Goal: Navigation & Orientation: Find specific page/section

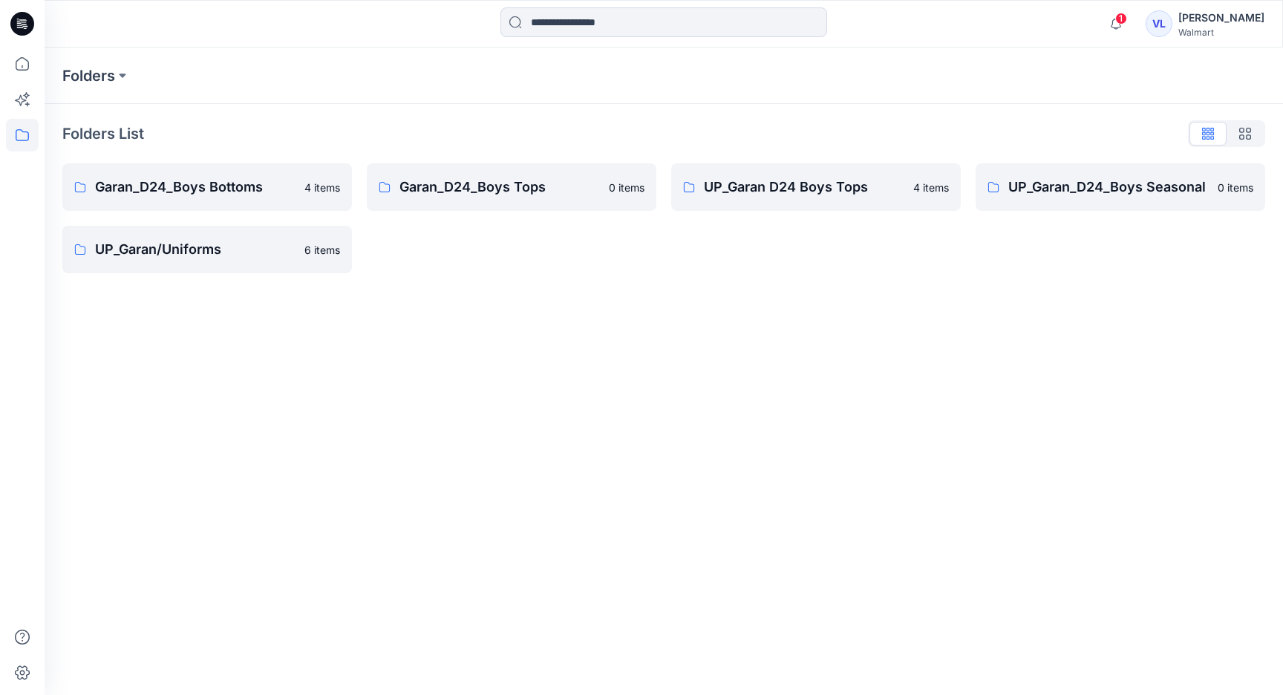
click at [573, 353] on div "Folders Folders List Garan_D24_Boys Bottoms 4 items UP_Garan/Uniforms 6 items G…" at bounding box center [664, 372] width 1239 height 648
click at [1099, 180] on p "UP_Garan_D24_Boys Seasonal" at bounding box center [1108, 187] width 200 height 21
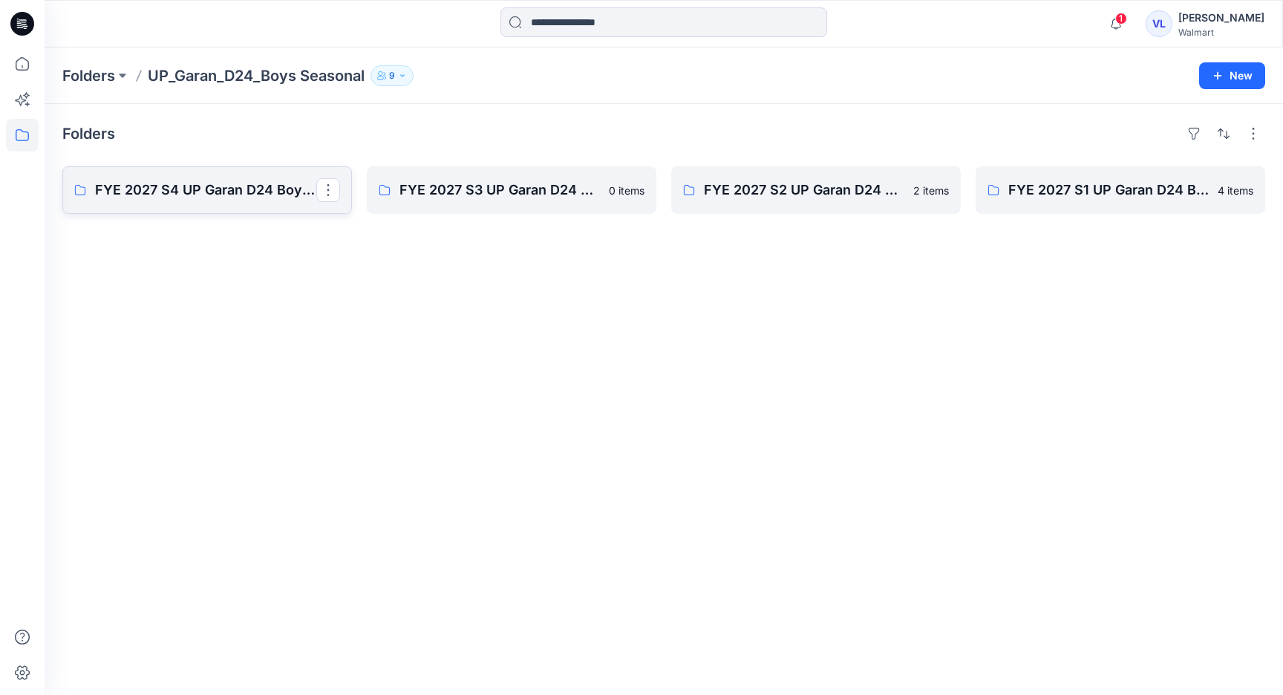
click at [191, 186] on p "FYE 2027 S4 UP Garan D24 Boys Seasonal" at bounding box center [205, 190] width 221 height 21
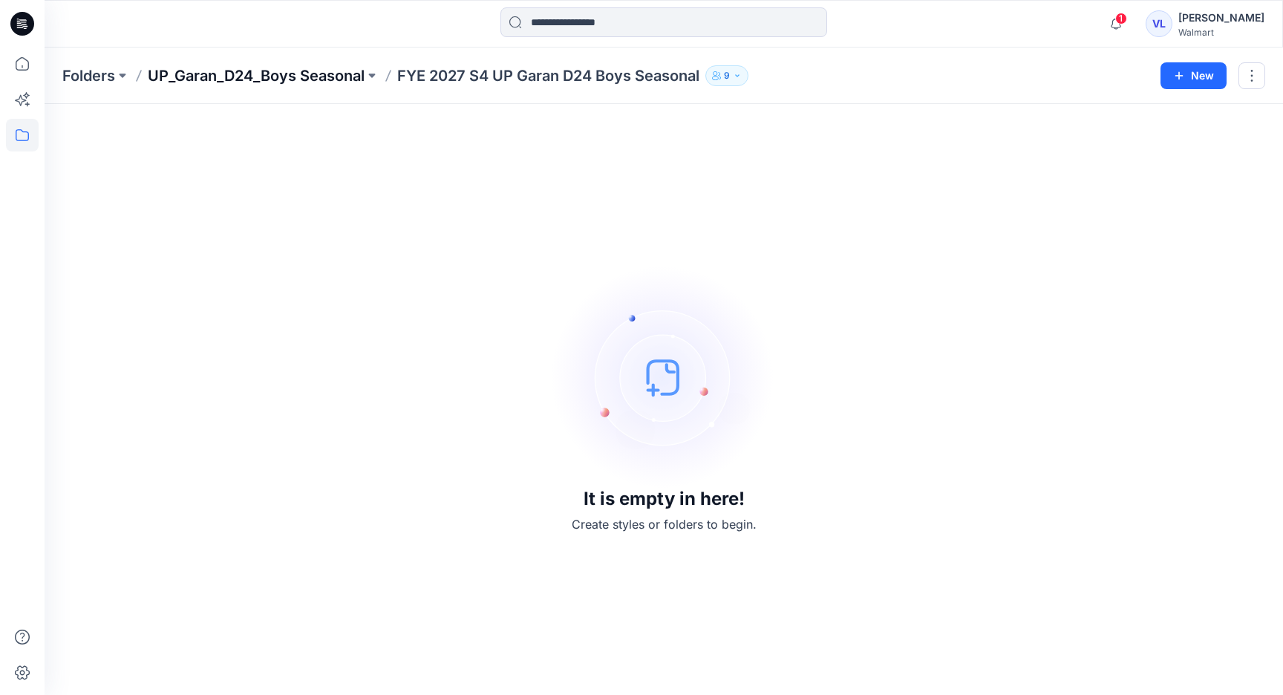
click at [284, 71] on p "UP_Garan_D24_Boys Seasonal" at bounding box center [256, 75] width 217 height 21
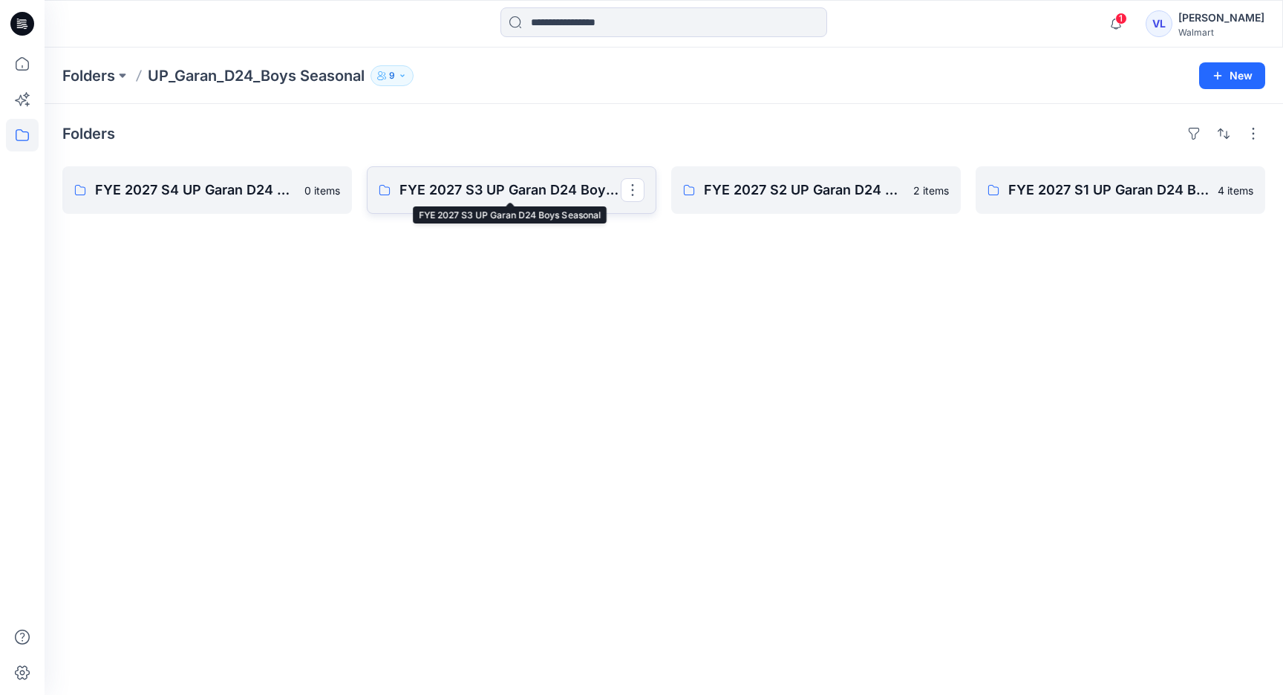
click at [483, 191] on p "FYE 2027 S3 UP Garan D24 Boys Seasonal" at bounding box center [509, 190] width 221 height 21
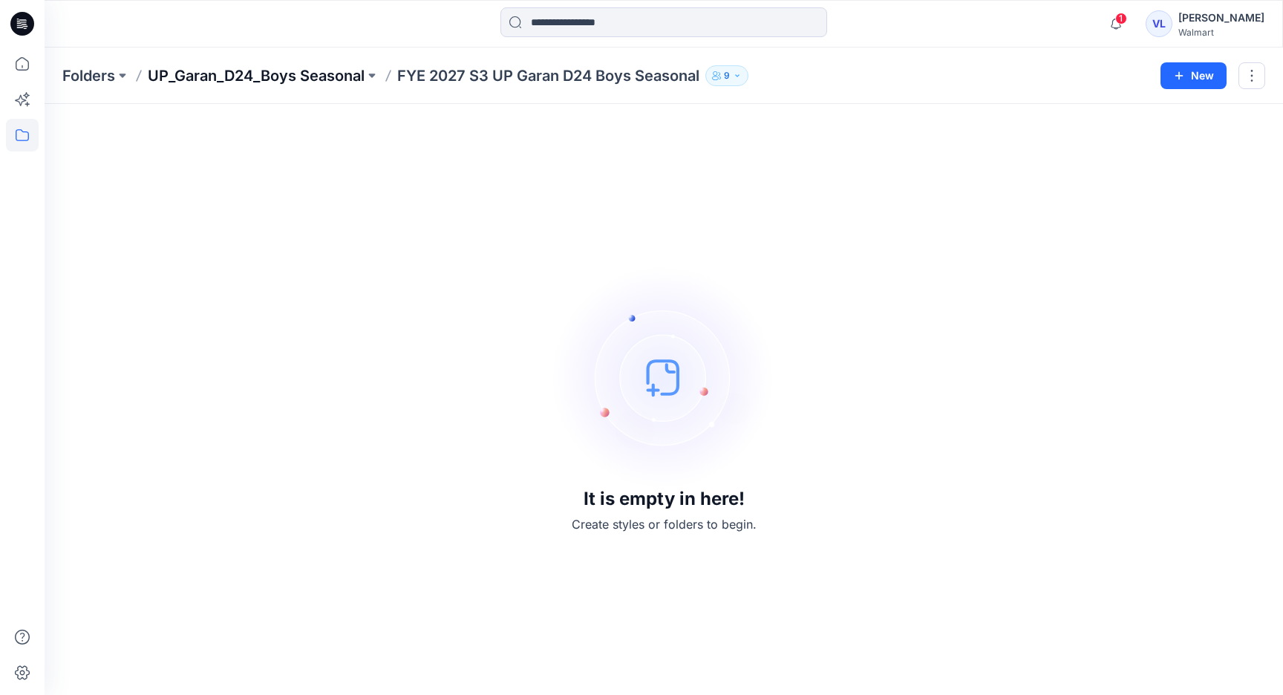
click at [272, 76] on p "UP_Garan_D24_Boys Seasonal" at bounding box center [256, 75] width 217 height 21
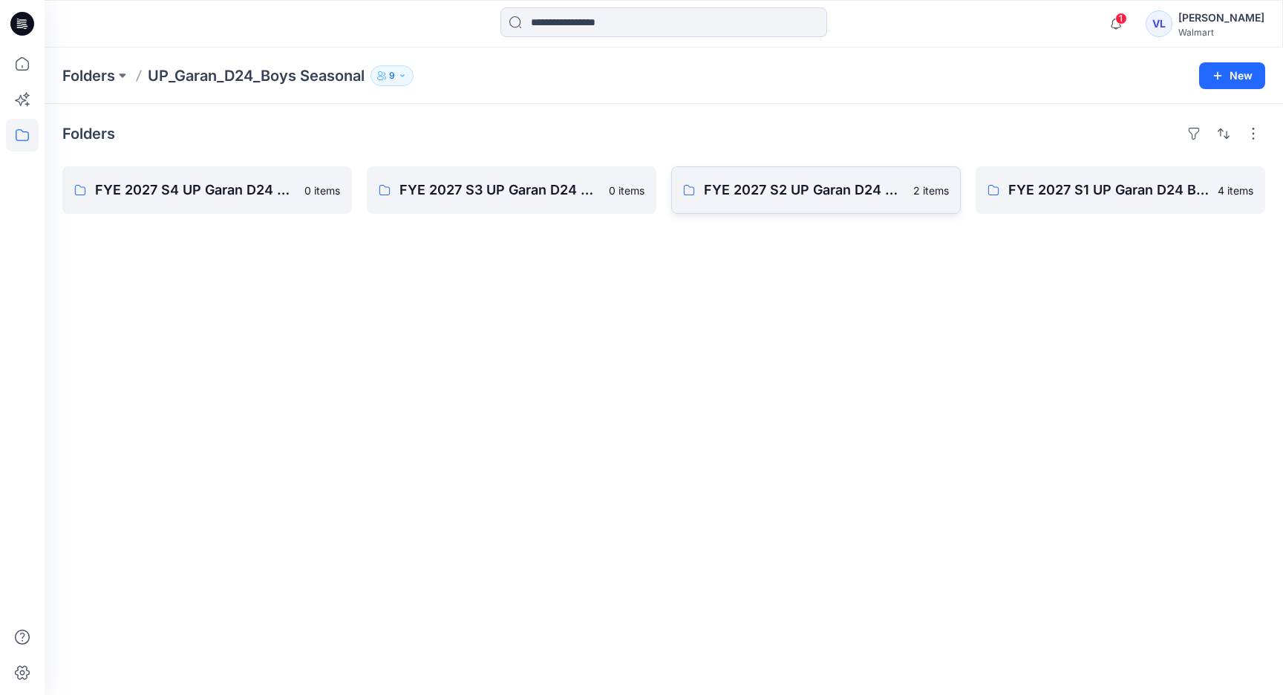
click at [757, 186] on p "FYE 2027 S2 UP Garan D24 Boys Seasonal" at bounding box center [804, 190] width 200 height 21
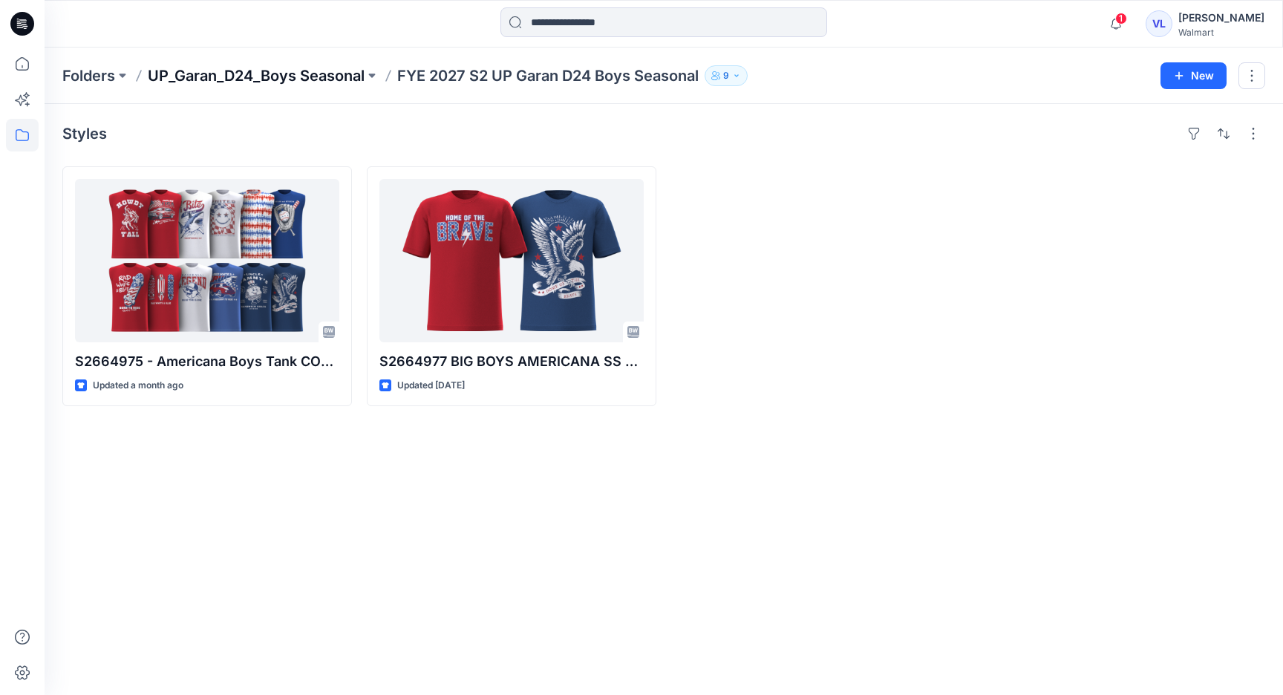
click at [304, 75] on p "UP_Garan_D24_Boys Seasonal" at bounding box center [256, 75] width 217 height 21
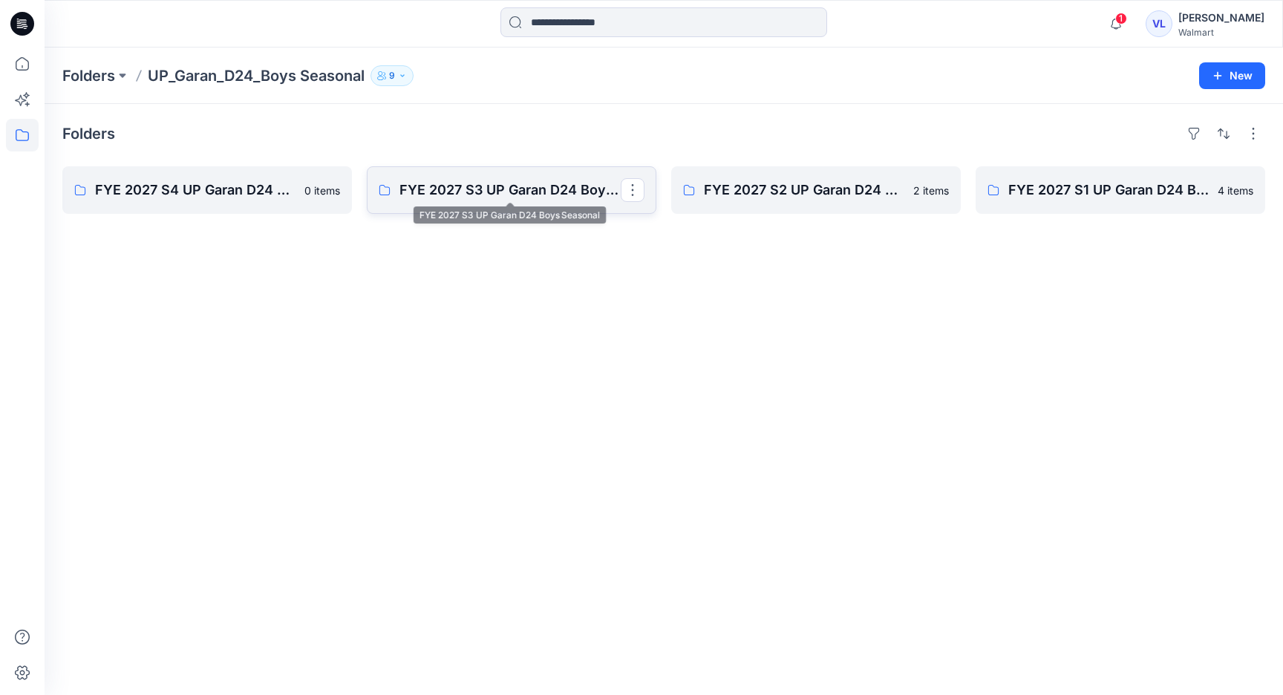
click at [497, 183] on p "FYE 2027 S3 UP Garan D24 Boys Seasonal" at bounding box center [509, 190] width 221 height 21
